Goal: Task Accomplishment & Management: Complete application form

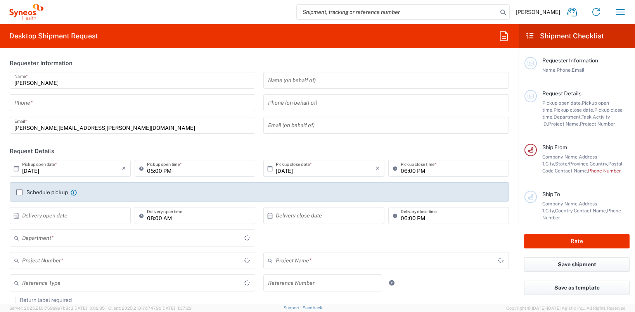
type input "[US_STATE]"
type input "[GEOGRAPHIC_DATA]"
type input "6051"
type input "Syneos Health Commercial Servi- [GEOGRAPHIC_DATA] [GEOGRAPHIC_DATA]"
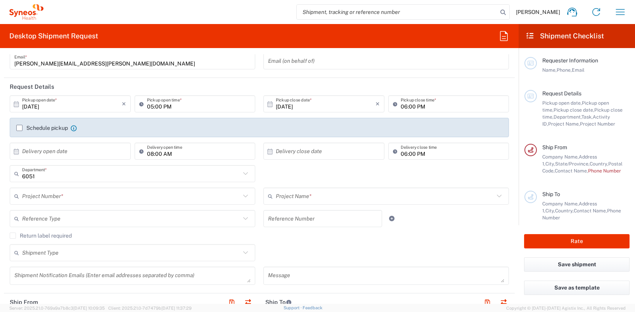
scroll to position [85, 0]
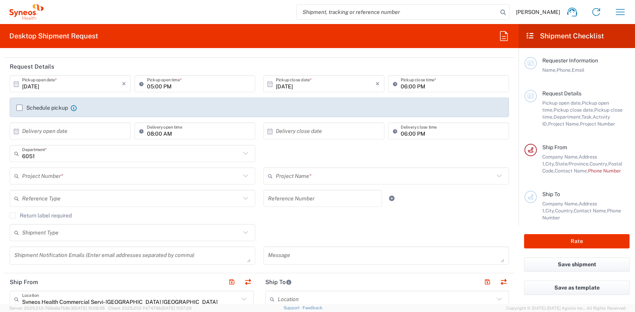
click at [129, 177] on input "text" at bounding box center [131, 177] width 218 height 14
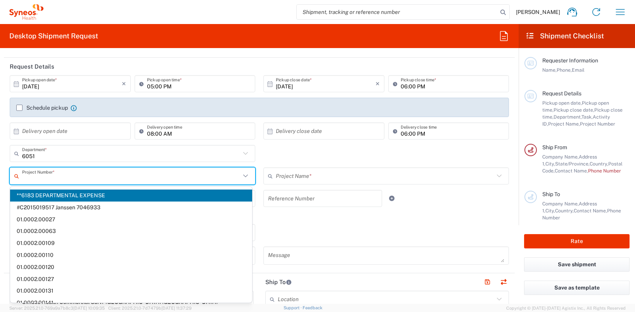
click at [109, 192] on span "**6183 DEPARTMENTAL EXPENSE" at bounding box center [131, 196] width 242 height 12
type input "**6183 DEPARTMENTAL EXPENSE"
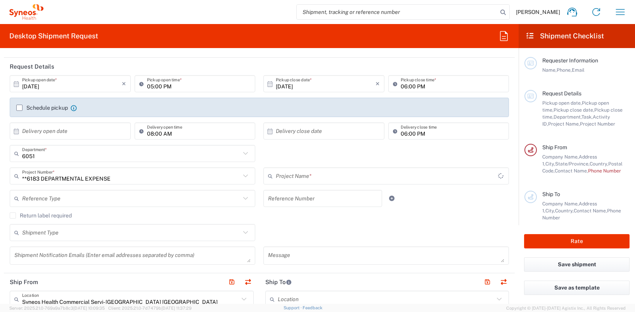
type input "6183"
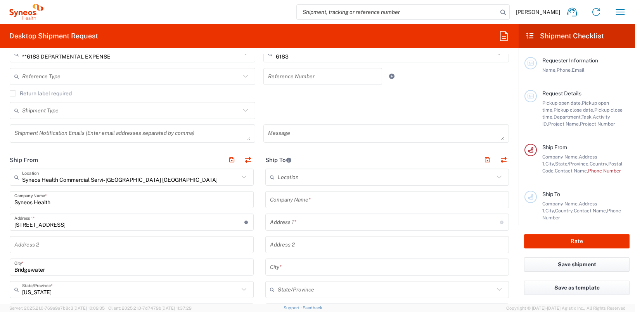
scroll to position [208, 0]
click at [312, 177] on input "text" at bounding box center [386, 177] width 217 height 14
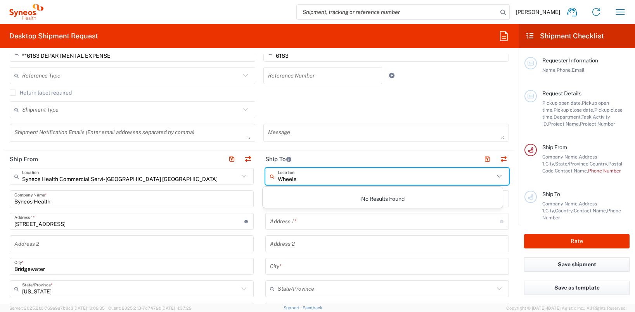
type input "Wheels"
click at [321, 224] on input "text" at bounding box center [385, 222] width 230 height 14
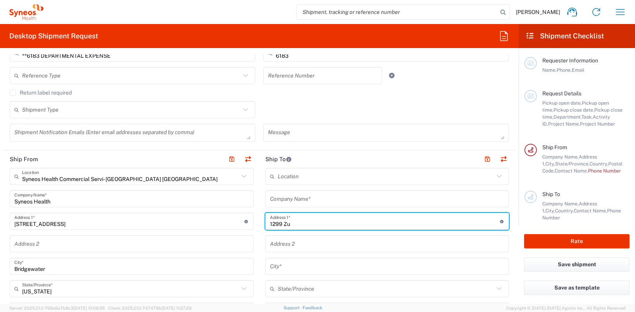
type input "[STREET_ADDRESS]"
type input "Wheels LLC"
type input "401E"
type input "[GEOGRAPHIC_DATA]"
type input "[US_STATE]"
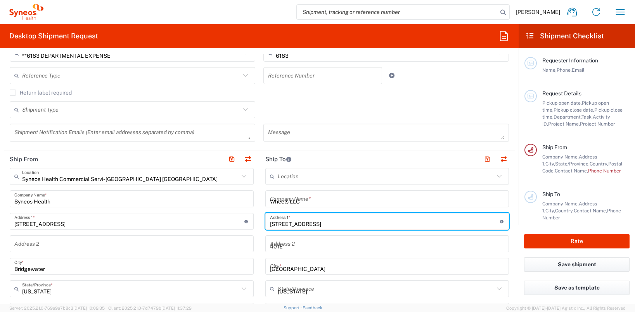
type input "[GEOGRAPHIC_DATA]"
type input "60196"
type input "8475444606"
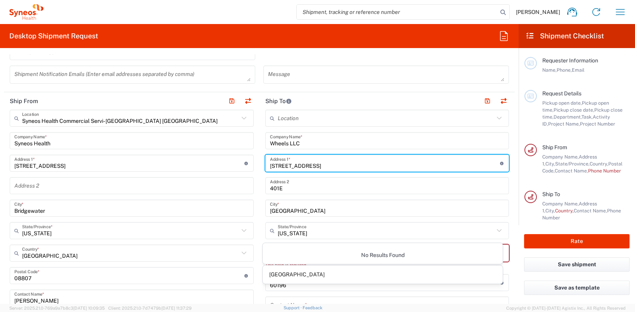
scroll to position [278, 0]
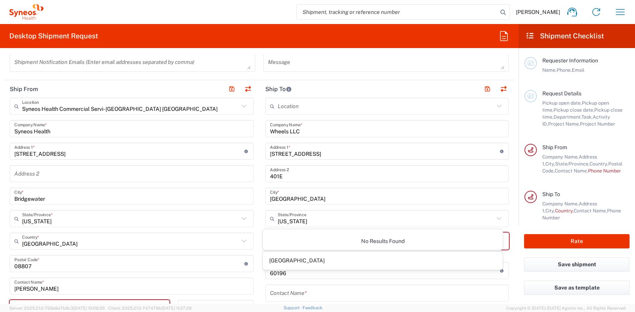
click at [324, 241] on div "No Results Found" at bounding box center [383, 241] width 240 height 18
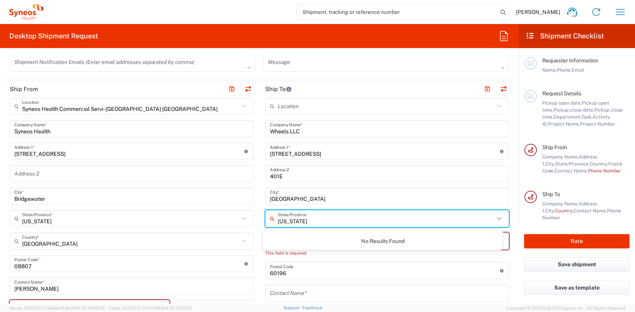
click at [321, 216] on input "[US_STATE]" at bounding box center [386, 219] width 217 height 14
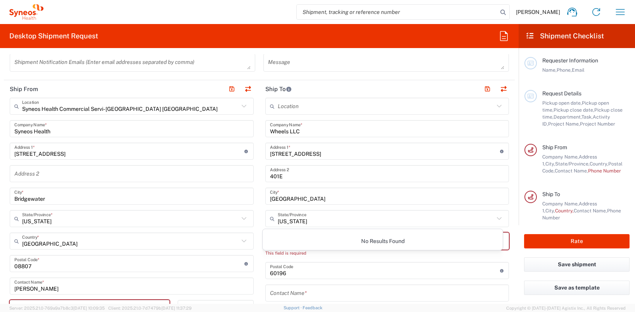
click at [265, 218] on div "[US_STATE] State/Province" at bounding box center [387, 218] width 244 height 17
click at [270, 217] on icon at bounding box center [274, 219] width 8 height 12
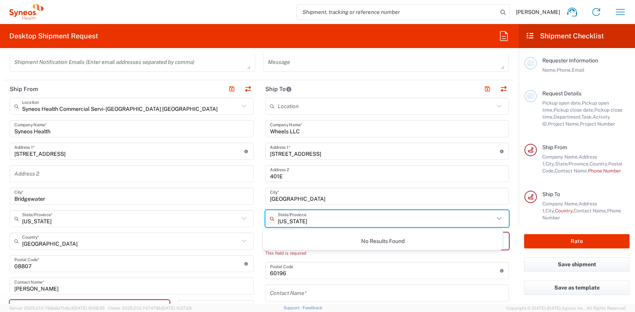
click at [270, 217] on icon at bounding box center [274, 219] width 8 height 12
type input "I"
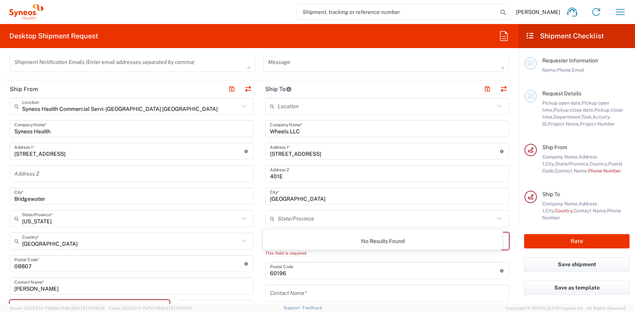
click at [494, 218] on icon at bounding box center [499, 219] width 10 height 10
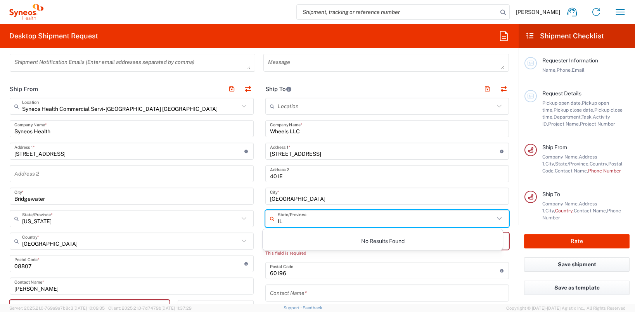
type input "IL"
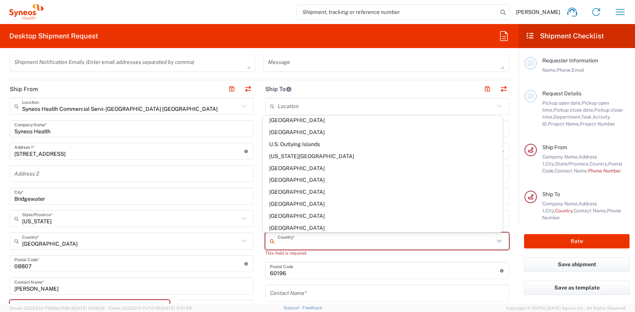
scroll to position [2743, 0]
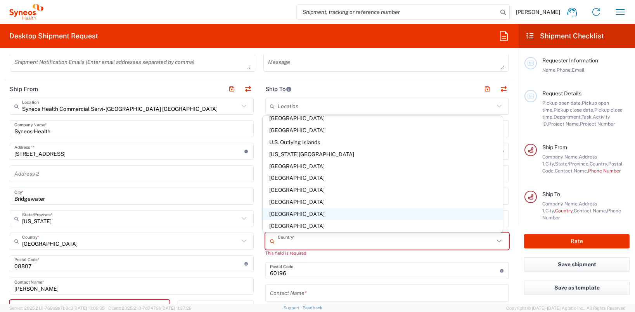
click at [292, 213] on span "[GEOGRAPHIC_DATA]" at bounding box center [383, 214] width 240 height 12
type input "[GEOGRAPHIC_DATA]"
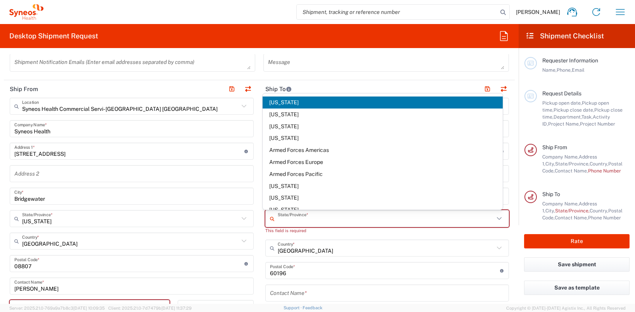
click at [305, 221] on input "text" at bounding box center [386, 219] width 217 height 14
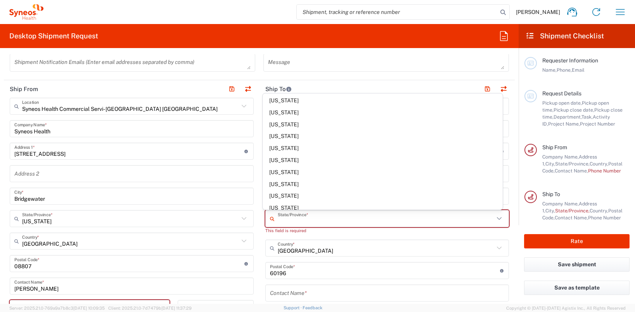
scroll to position [177, 0]
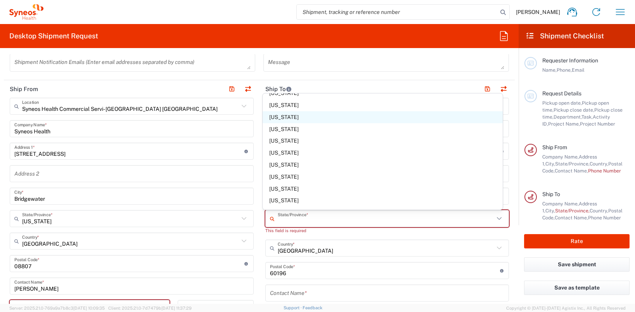
click at [278, 114] on span "[US_STATE]" at bounding box center [383, 117] width 240 height 12
type input "[US_STATE]"
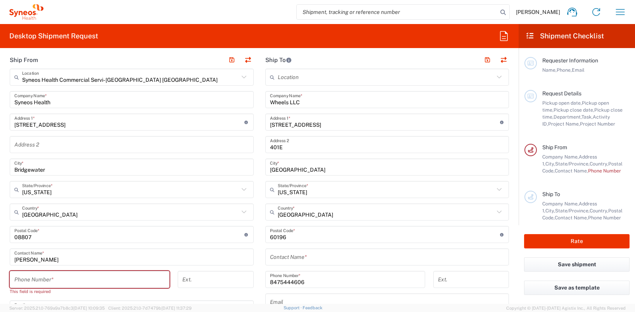
scroll to position [307, 0]
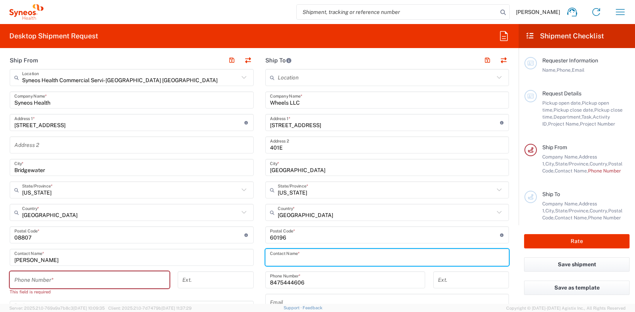
click at [312, 259] on input "text" at bounding box center [387, 258] width 235 height 14
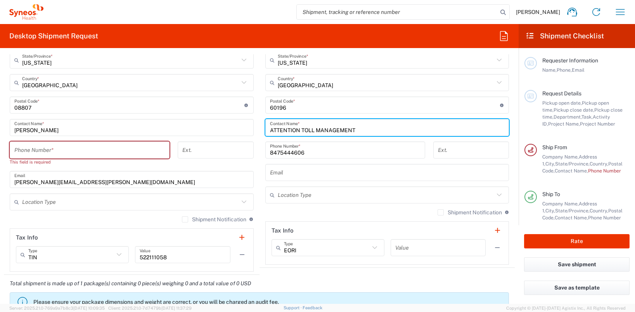
scroll to position [438, 0]
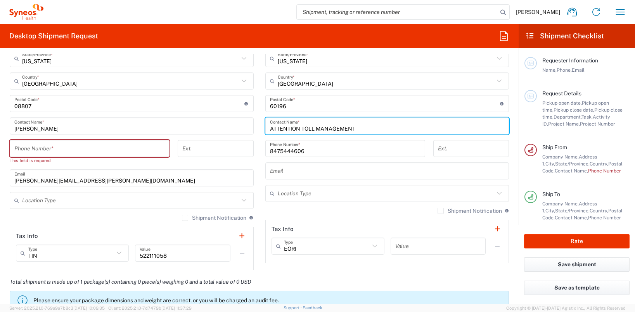
type input "ATTENTION TOLL MANAGEMENT"
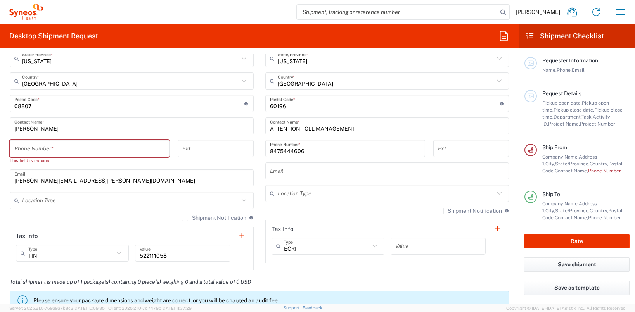
click at [495, 191] on icon at bounding box center [499, 194] width 10 height 10
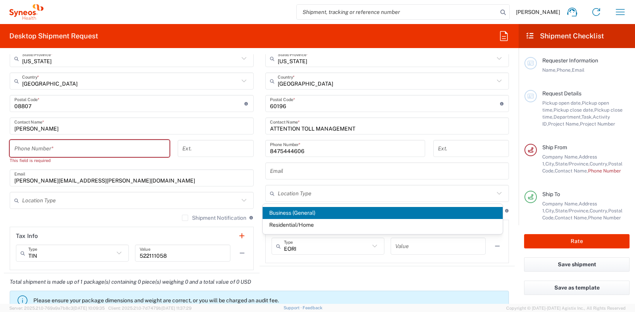
click at [462, 209] on span "Business (General)" at bounding box center [383, 213] width 240 height 12
type input "Business (General)"
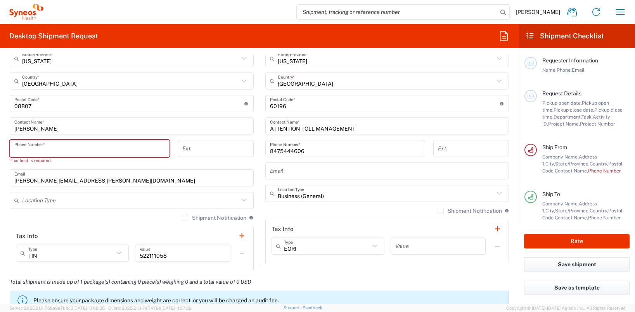
click at [129, 151] on input "tel" at bounding box center [89, 149] width 151 height 14
type input "9736684910"
type input "[PERSON_NAME][EMAIL_ADDRESS][PERSON_NAME][DOMAIN_NAME]"
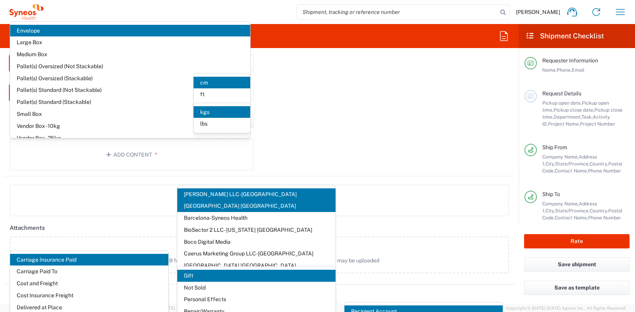
scroll to position [759, 0]
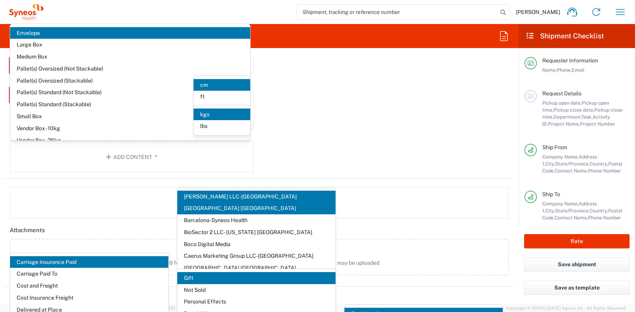
click at [386, 114] on div "Package 1 Type * Material used to package goods Envelope Large Box Medium Box P…" at bounding box center [259, 83] width 511 height 191
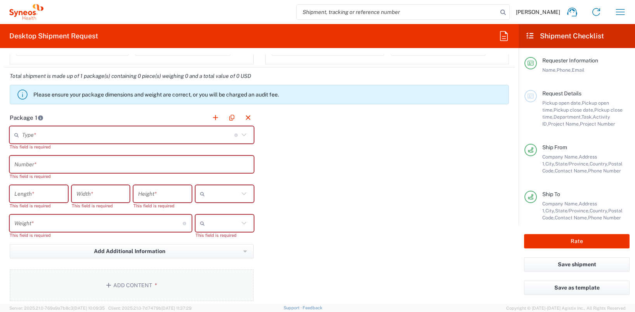
scroll to position [637, 0]
click at [241, 135] on icon at bounding box center [244, 135] width 10 height 10
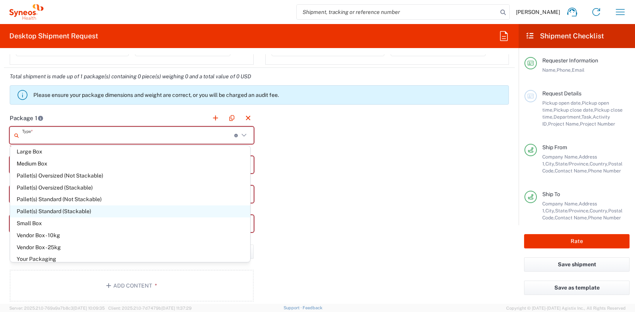
scroll to position [0, 0]
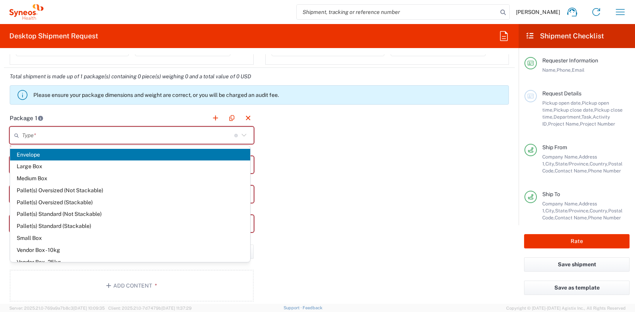
click at [56, 155] on span "Envelope" at bounding box center [130, 155] width 240 height 12
type input "Envelope"
type input "1"
type input "9.5"
type input "12.5"
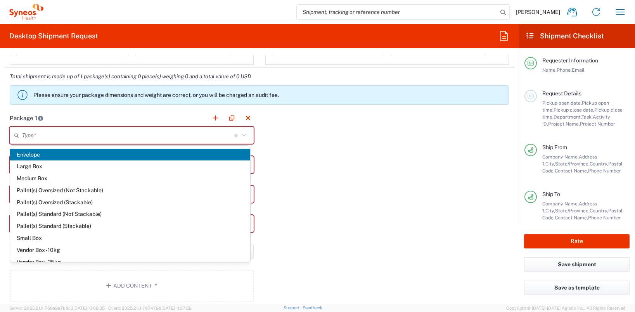
type input "0.25"
type input "in"
type input "0.45"
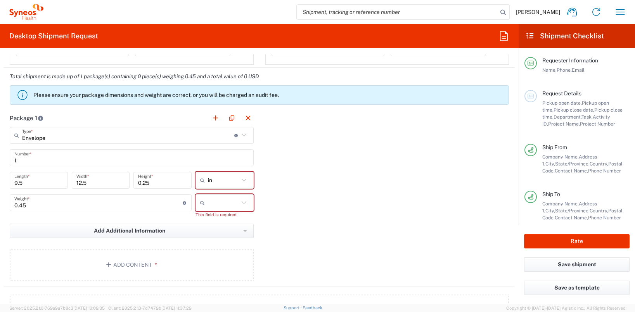
click at [245, 205] on icon at bounding box center [244, 203] width 10 height 10
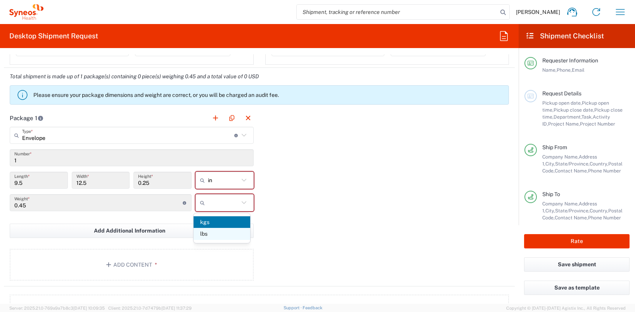
click at [226, 236] on span "lbs" at bounding box center [222, 234] width 57 height 12
type input "lbs"
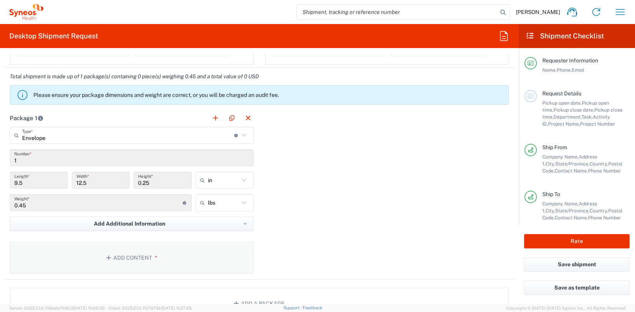
click at [132, 258] on button "Add Content *" at bounding box center [132, 258] width 244 height 32
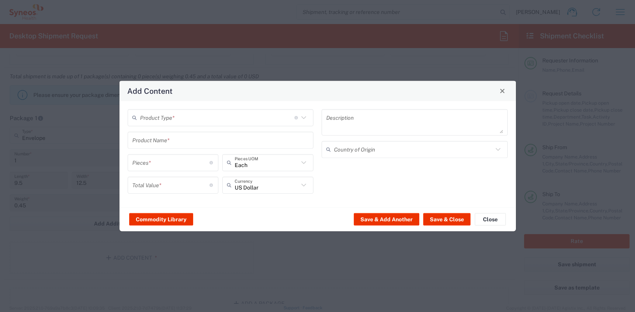
click at [304, 118] on icon at bounding box center [304, 118] width 10 height 10
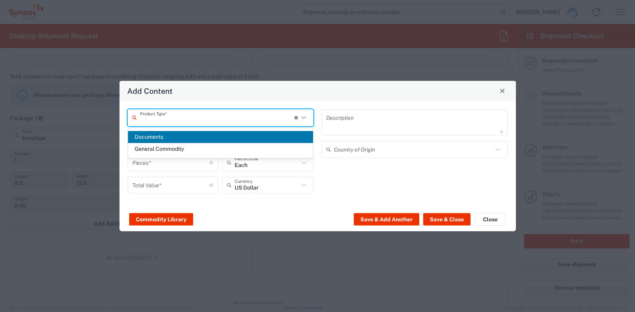
click at [283, 139] on span "Documents" at bounding box center [220, 137] width 185 height 12
type input "Documents"
type input "1"
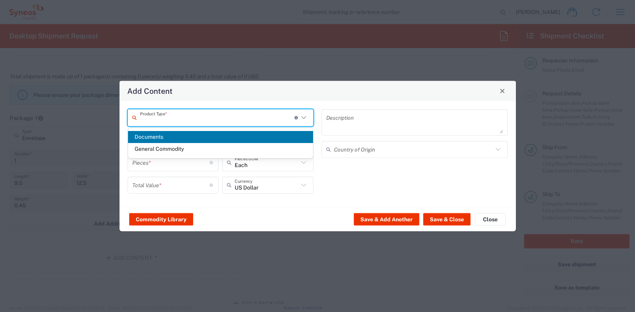
type textarea "Documents"
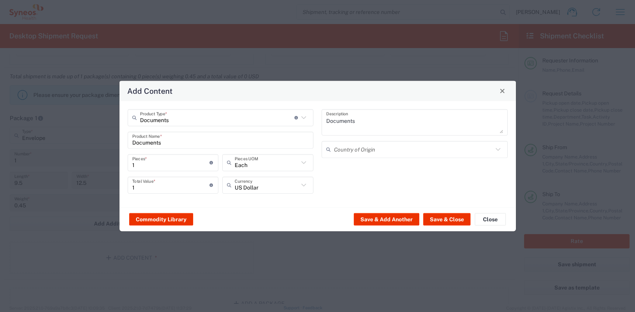
click at [499, 148] on icon at bounding box center [498, 149] width 10 height 10
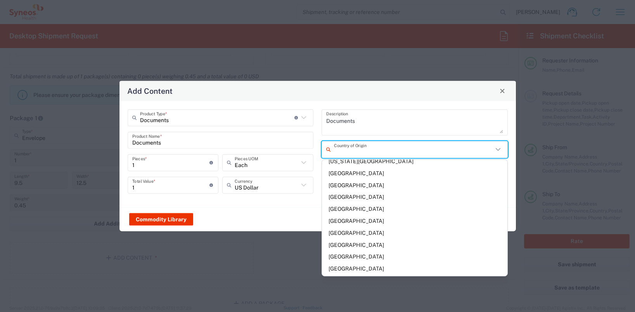
scroll to position [2780, 0]
click at [353, 221] on span "[GEOGRAPHIC_DATA]" at bounding box center [414, 222] width 185 height 12
type input "[GEOGRAPHIC_DATA]"
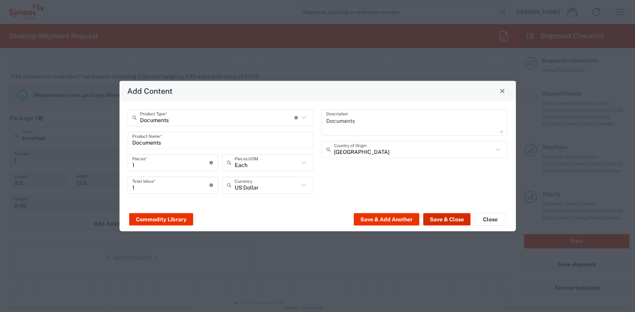
click at [449, 220] on button "Save & Close" at bounding box center [446, 219] width 47 height 12
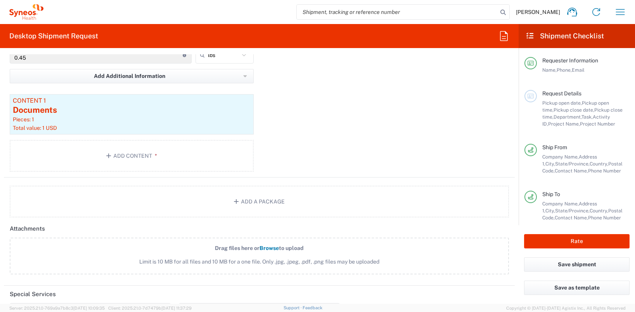
scroll to position [784, 0]
click at [536, 245] on button "Rate" at bounding box center [577, 241] width 106 height 14
type input "6051"
type input "**6183 DEPARTMENTAL EXPENSE"
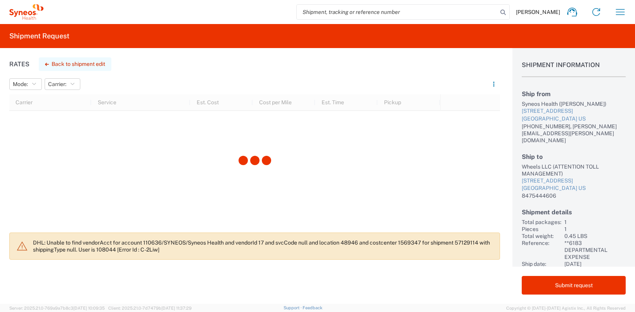
click at [66, 66] on button "Back to shipment edit" at bounding box center [75, 64] width 73 height 14
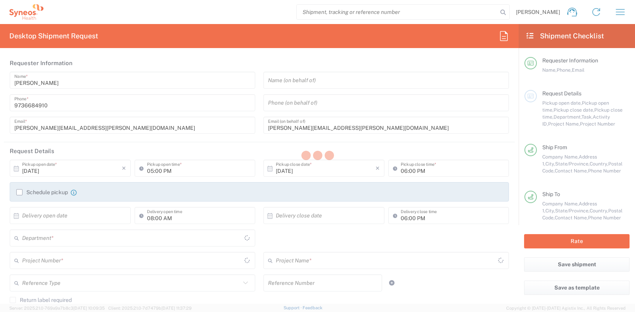
type input "[US_STATE]"
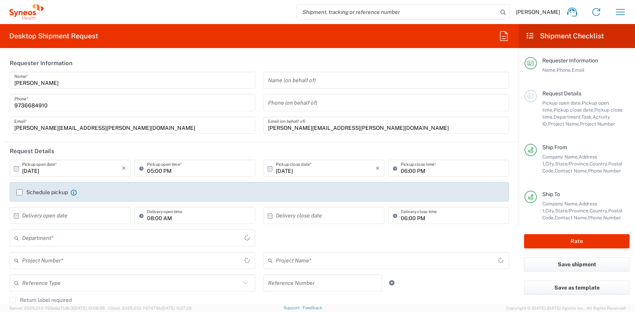
type input "Envelope"
type input "**6183 DEPARTMENTAL EXPENSE"
type input "6051"
type input "6183"
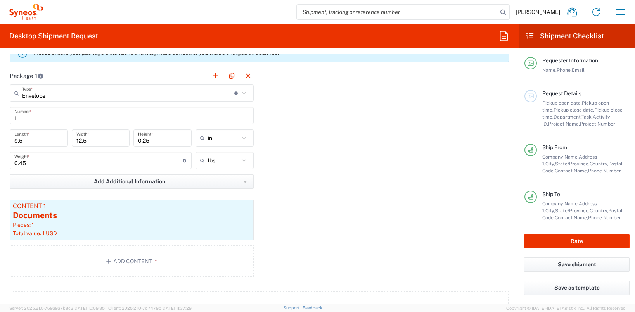
scroll to position [685, 0]
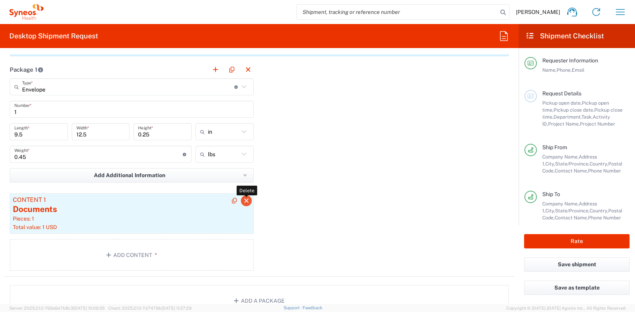
click at [247, 202] on button "button" at bounding box center [246, 201] width 11 height 11
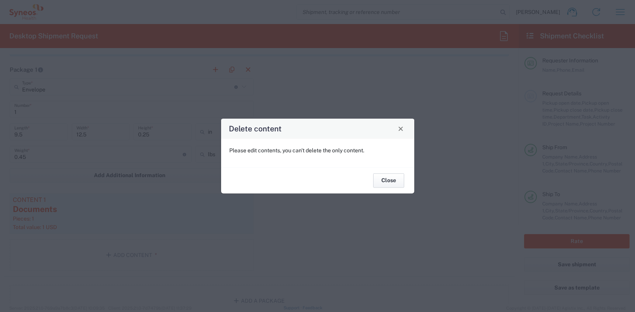
click at [387, 180] on button "Close" at bounding box center [388, 181] width 31 height 14
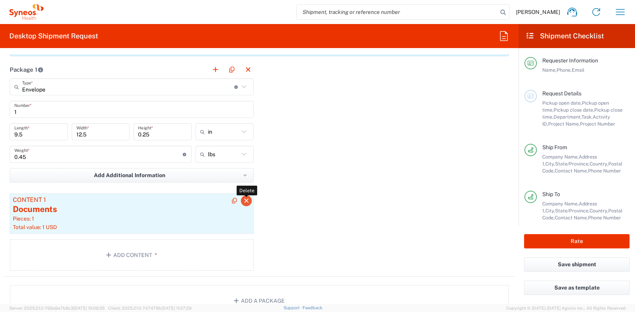
click at [243, 200] on icon "button" at bounding box center [246, 200] width 7 height 5
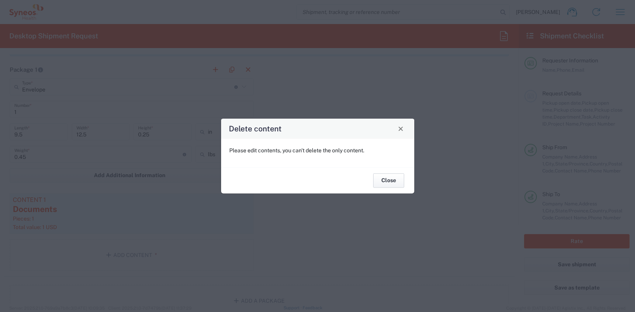
click at [387, 180] on button "Close" at bounding box center [388, 181] width 31 height 14
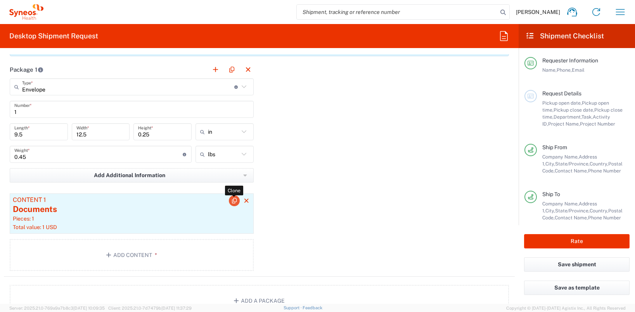
click at [232, 200] on icon "button" at bounding box center [234, 200] width 7 height 5
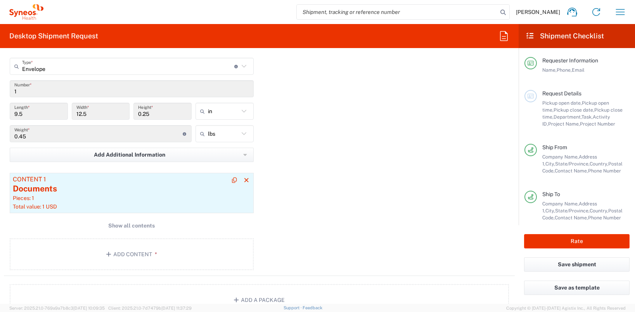
scroll to position [705, 0]
click at [36, 192] on div "Documents" at bounding box center [132, 190] width 238 height 12
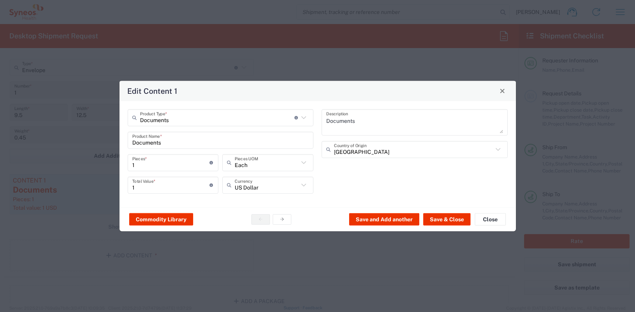
click at [303, 114] on icon at bounding box center [304, 118] width 10 height 10
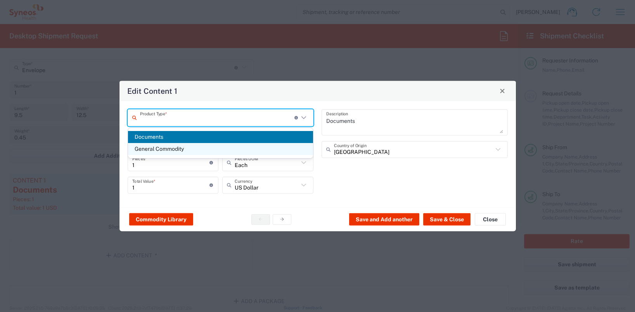
click at [286, 149] on span "General Commodity" at bounding box center [220, 149] width 185 height 12
type input "General Commodity"
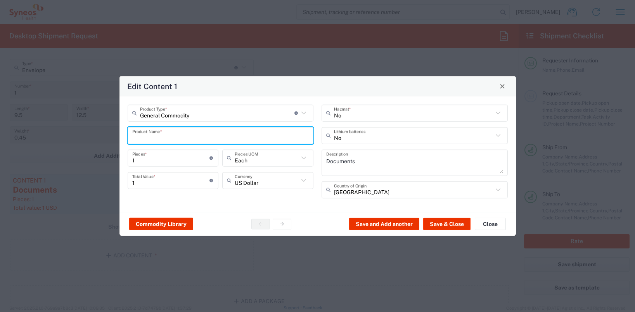
click at [240, 136] on input "text" at bounding box center [220, 136] width 177 height 14
click at [486, 228] on button "Close" at bounding box center [490, 224] width 31 height 12
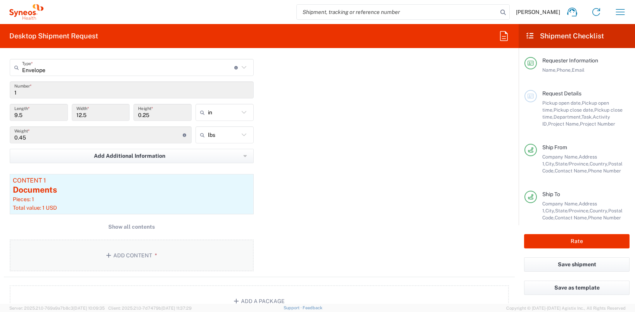
click at [123, 256] on button "Add Content *" at bounding box center [132, 256] width 244 height 32
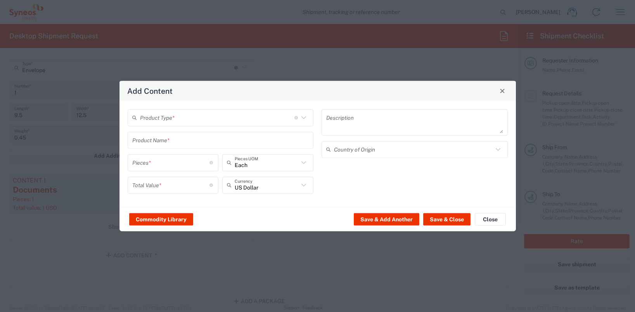
click at [302, 115] on icon at bounding box center [304, 118] width 10 height 10
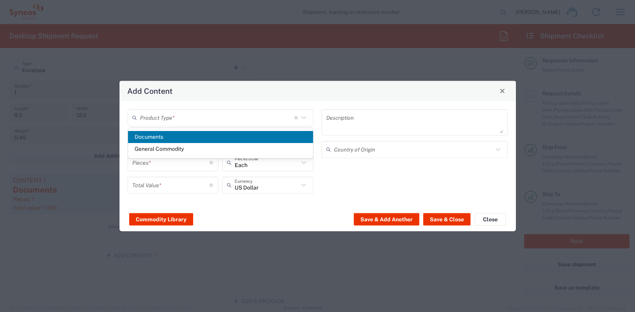
click at [302, 115] on icon at bounding box center [304, 118] width 10 height 10
click at [304, 118] on icon at bounding box center [304, 117] width 5 height 3
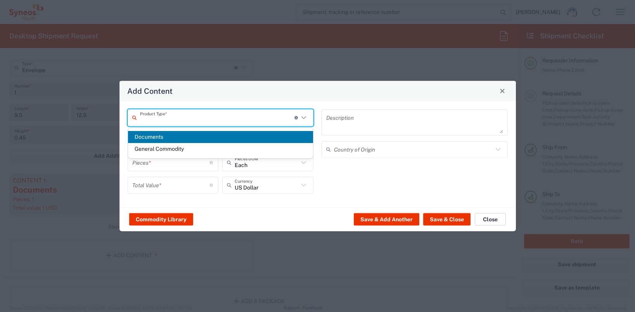
click at [489, 217] on button "Close" at bounding box center [490, 219] width 31 height 12
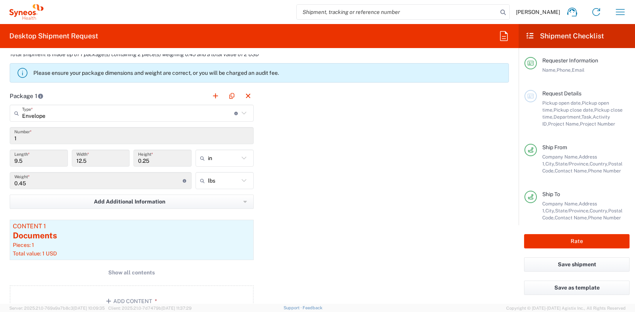
scroll to position [657, 0]
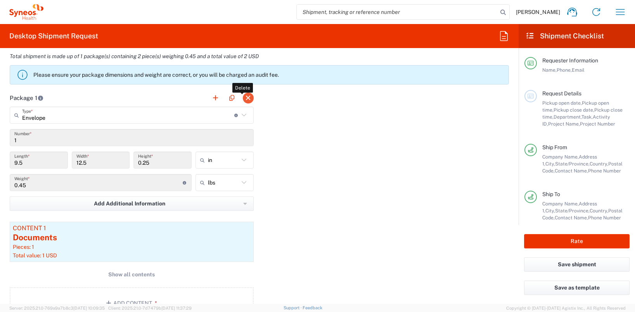
click at [247, 97] on button "button" at bounding box center [248, 98] width 11 height 11
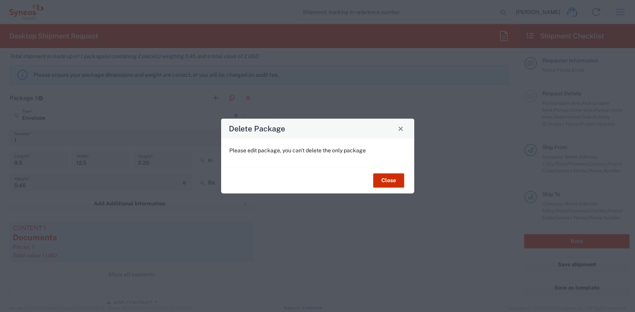
click at [386, 183] on button "Close" at bounding box center [388, 181] width 31 height 14
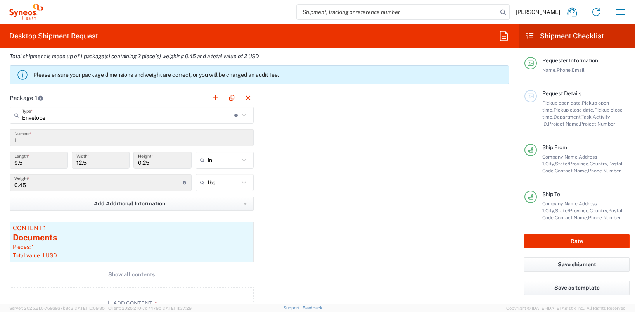
click at [240, 114] on icon at bounding box center [244, 115] width 10 height 10
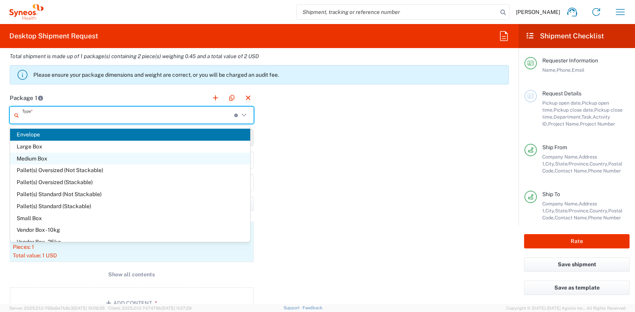
scroll to position [21, 0]
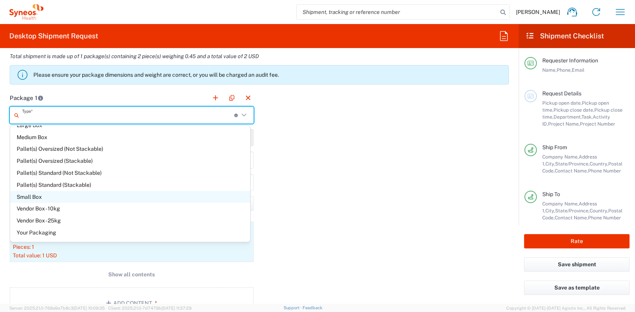
click at [33, 195] on span "Small Box" at bounding box center [130, 197] width 240 height 12
type input "Small Box"
type input "12.25"
type input "11"
type input "1.5"
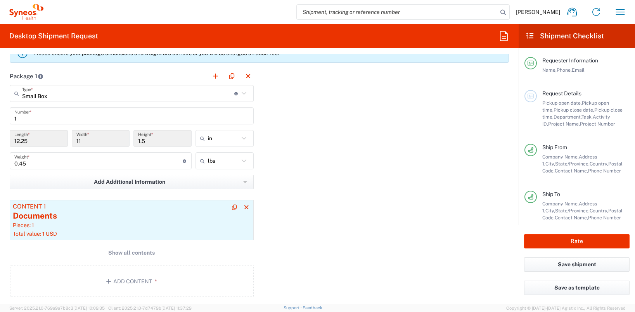
scroll to position [684, 0]
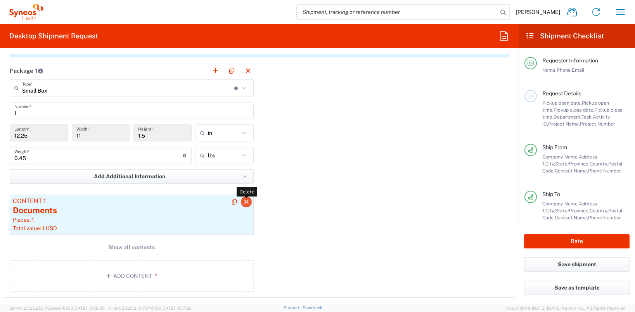
click at [245, 201] on icon "button" at bounding box center [246, 201] width 7 height 5
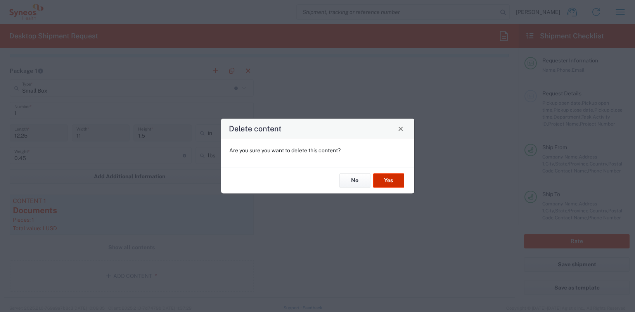
click at [387, 180] on button "Yes" at bounding box center [388, 181] width 31 height 14
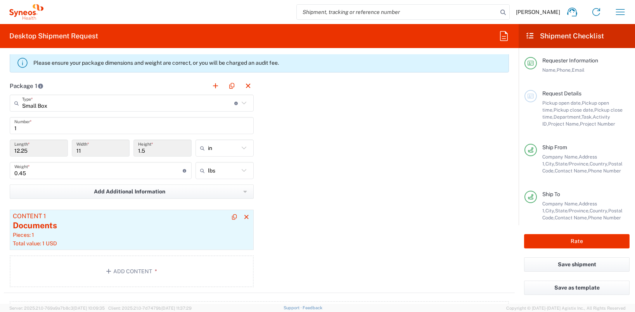
scroll to position [671, 0]
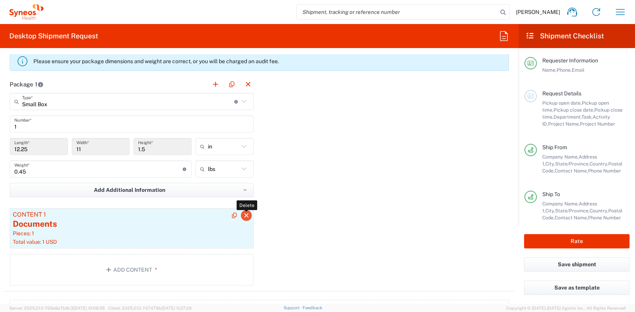
click at [246, 217] on icon "button" at bounding box center [246, 215] width 7 height 5
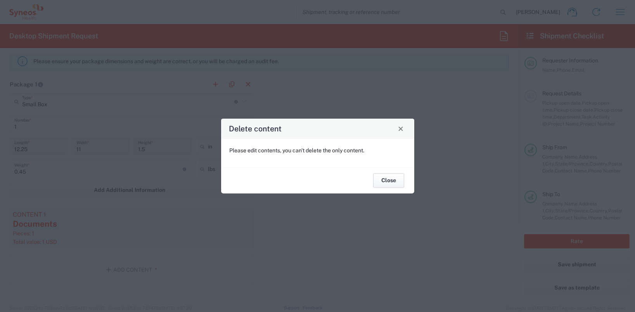
click at [388, 184] on button "Close" at bounding box center [388, 181] width 31 height 14
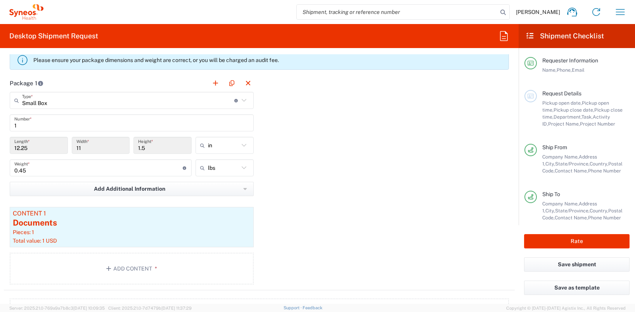
scroll to position [672, 0]
click at [128, 264] on button "Add Content *" at bounding box center [132, 269] width 244 height 32
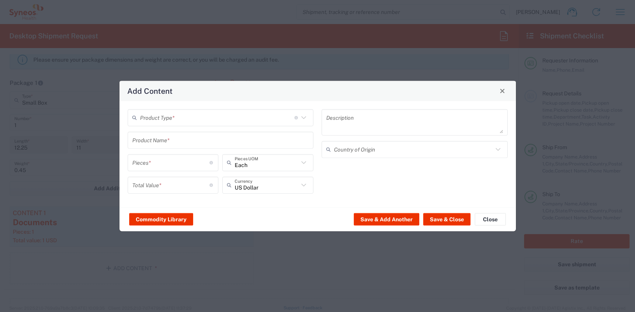
click at [303, 118] on icon at bounding box center [304, 118] width 10 height 10
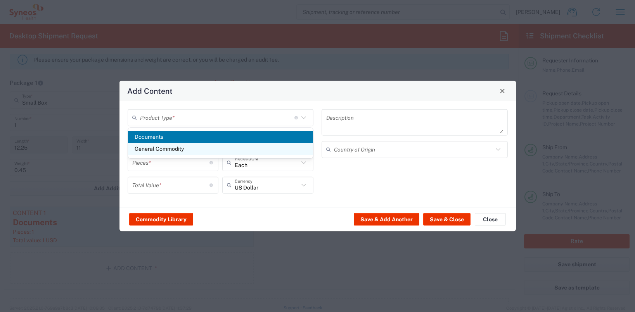
click at [182, 147] on span "General Commodity" at bounding box center [220, 149] width 185 height 12
type input "General Commodity"
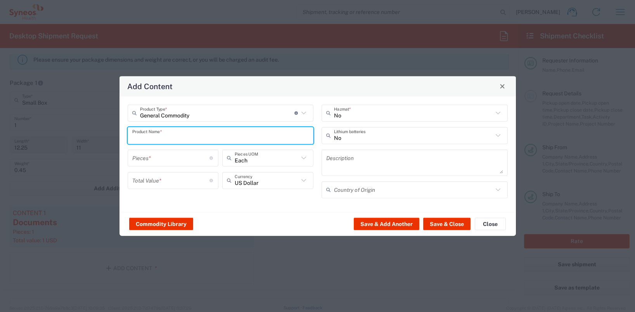
click at [200, 137] on input "text" at bounding box center [220, 136] width 177 height 14
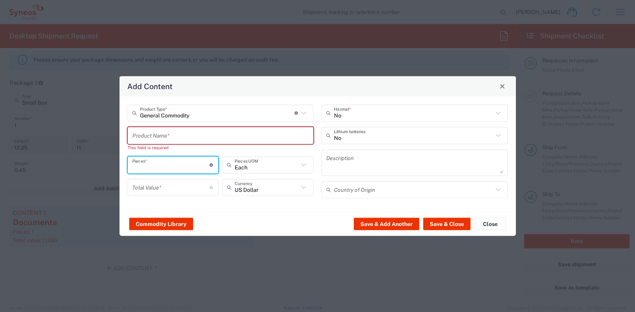
click at [175, 159] on input "number" at bounding box center [171, 165] width 78 height 14
type input "4"
click at [182, 135] on input "text" at bounding box center [220, 136] width 177 height 14
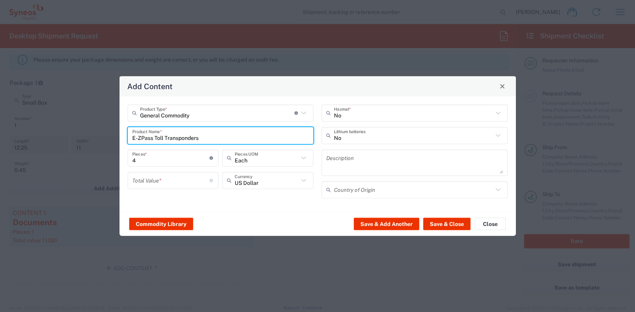
drag, startPoint x: 202, startPoint y: 136, endPoint x: 102, endPoint y: 139, distance: 99.8
click at [102, 139] on div "Add Content General Commodity Product Type * Document: Paper document generated…" at bounding box center [317, 156] width 635 height 312
type input "E-ZPass Toll Transponders"
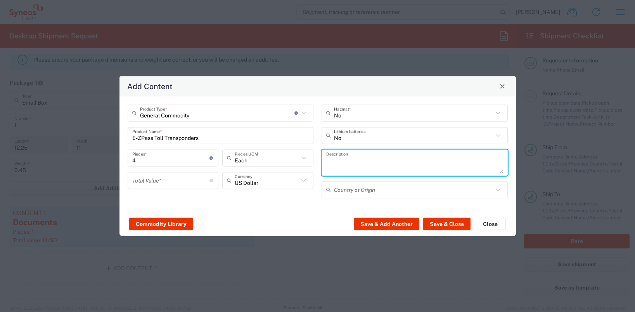
click at [374, 155] on textarea at bounding box center [414, 163] width 177 height 22
paste textarea "E-ZPass Toll Transponders"
type textarea "E-ZPass Toll Transponders"
click at [433, 221] on button "Save & Close" at bounding box center [446, 224] width 47 height 12
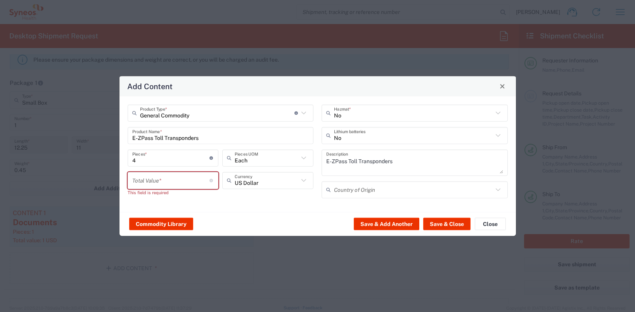
click at [184, 178] on input "number" at bounding box center [171, 181] width 78 height 14
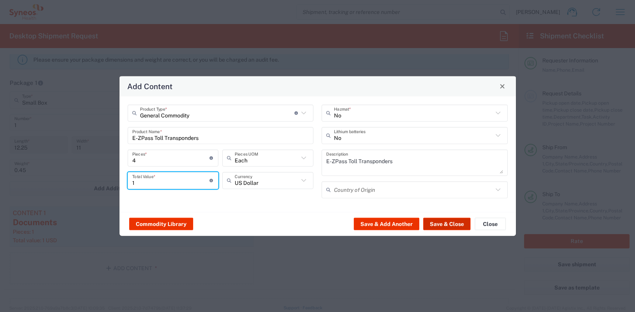
type input "1"
click at [446, 226] on button "Save & Close" at bounding box center [446, 224] width 47 height 12
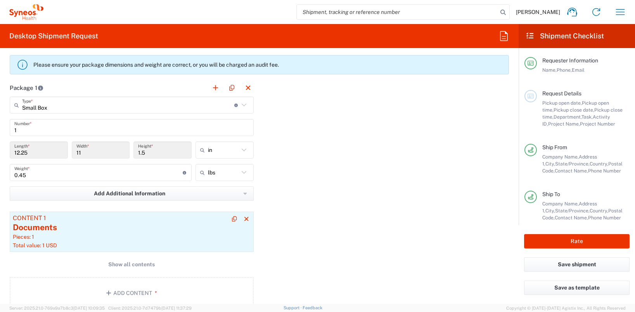
scroll to position [668, 0]
click at [243, 217] on icon "button" at bounding box center [246, 217] width 7 height 5
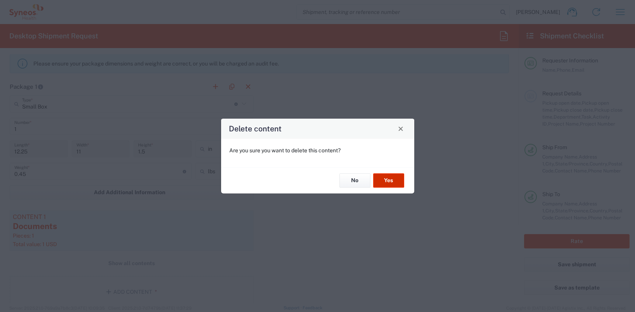
click at [395, 182] on button "Yes" at bounding box center [388, 181] width 31 height 14
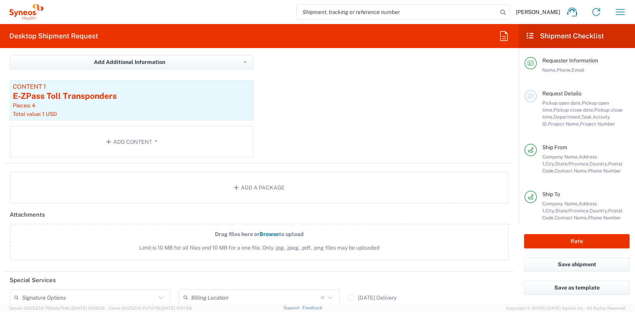
scroll to position [803, 0]
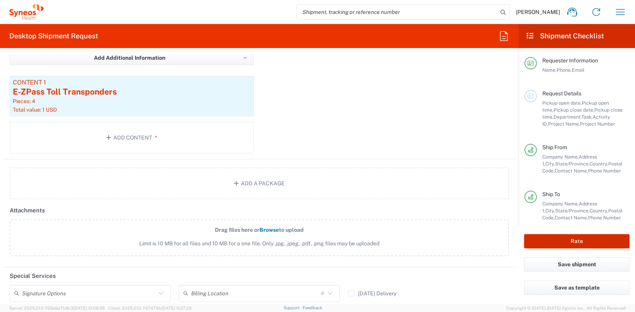
click at [558, 239] on button "Rate" at bounding box center [577, 241] width 106 height 14
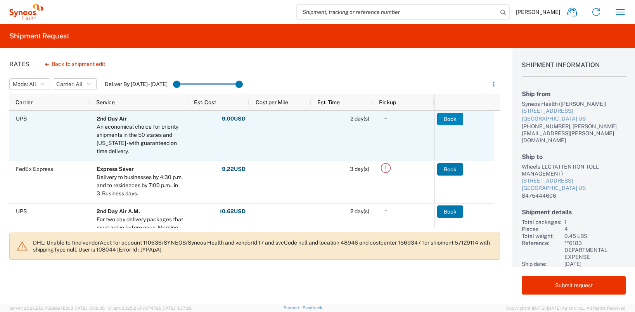
click at [452, 116] on button "Book" at bounding box center [450, 119] width 26 height 12
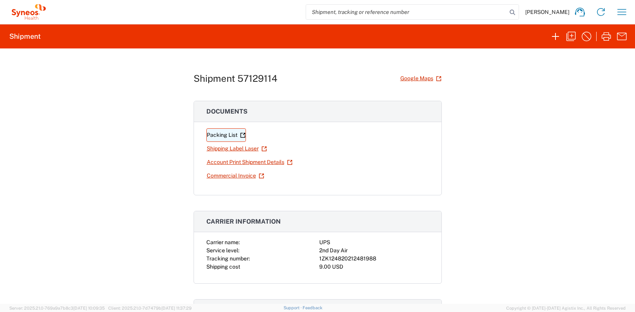
click at [226, 137] on link "Packing List" at bounding box center [226, 135] width 40 height 14
click at [253, 148] on link "Shipping Label Laser" at bounding box center [236, 149] width 61 height 14
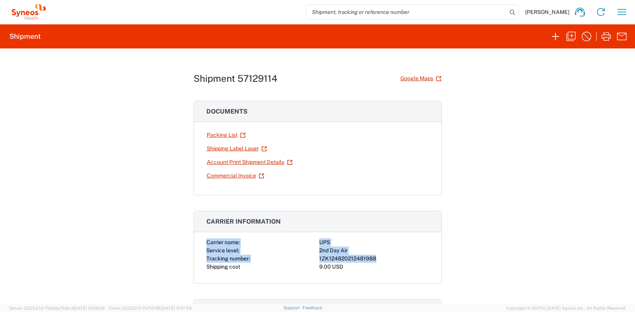
drag, startPoint x: 203, startPoint y: 243, endPoint x: 378, endPoint y: 257, distance: 175.2
click at [378, 257] on div "Carrier name: UPS Service level: 2nd Day Air Tracking number: 1ZK12482021248198…" at bounding box center [317, 255] width 223 height 33
copy div "Carrier name: UPS Service level: 2nd Day Air Tracking number: 1ZK124820212481988"
